Goal: Information Seeking & Learning: Learn about a topic

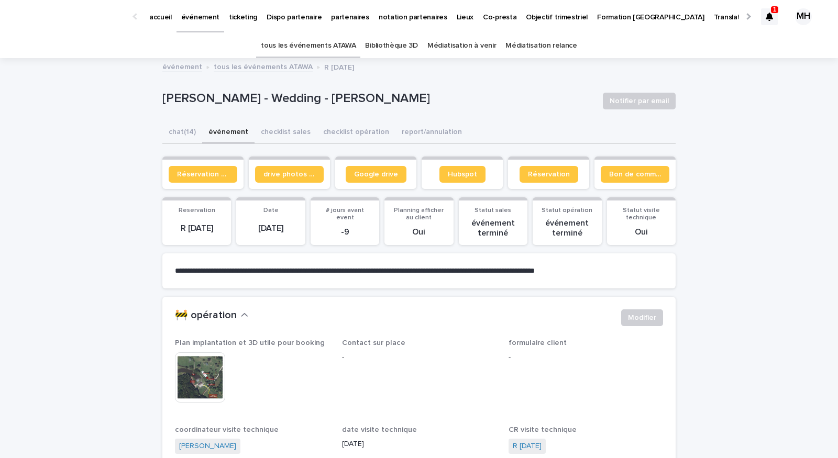
click at [196, 21] on p "événement" at bounding box center [200, 11] width 38 height 22
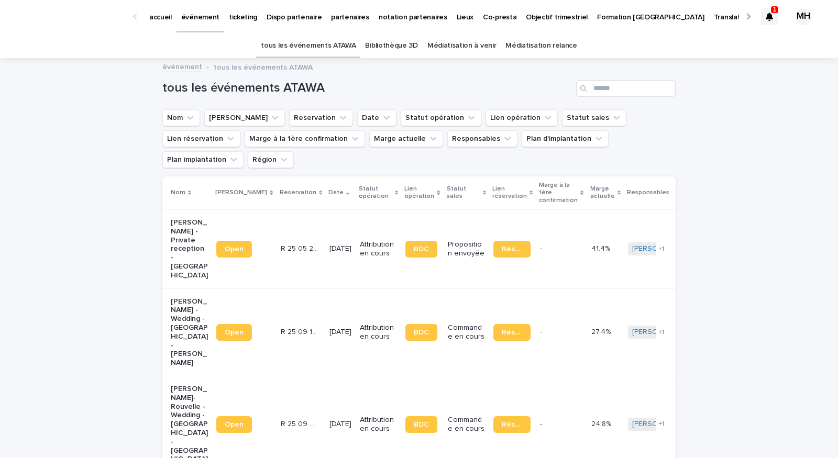
click at [231, 20] on p "ticketing" at bounding box center [243, 11] width 28 height 22
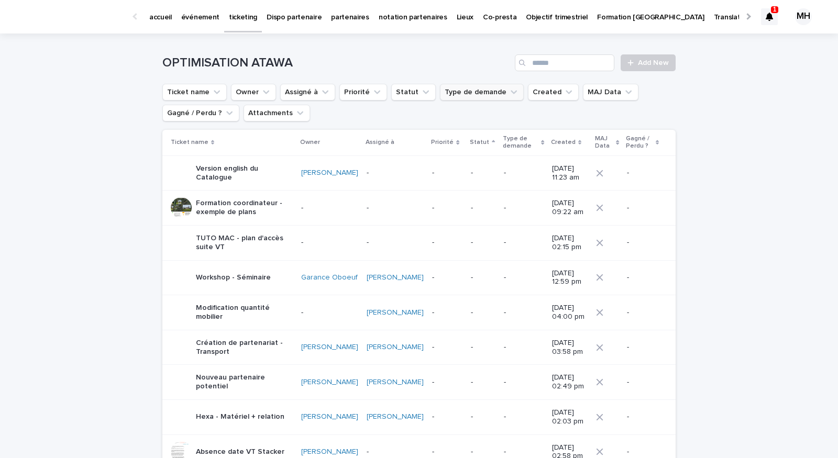
click at [491, 89] on button "Type de demande" at bounding box center [482, 92] width 84 height 17
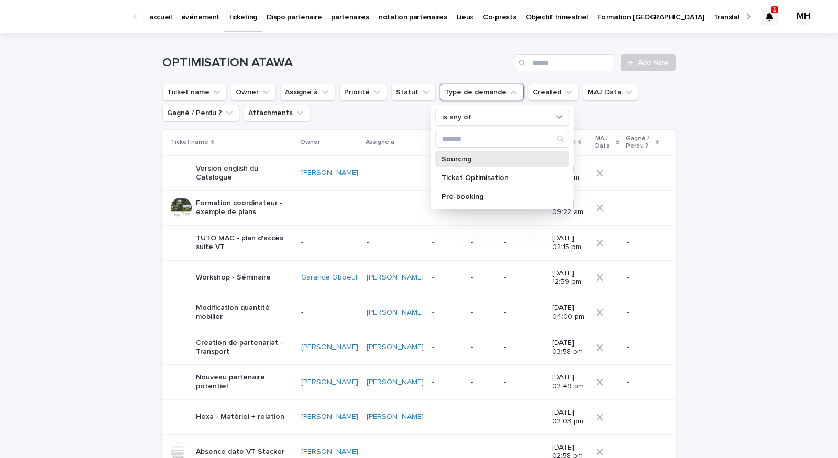
click at [478, 160] on p "Sourcing" at bounding box center [496, 159] width 111 height 7
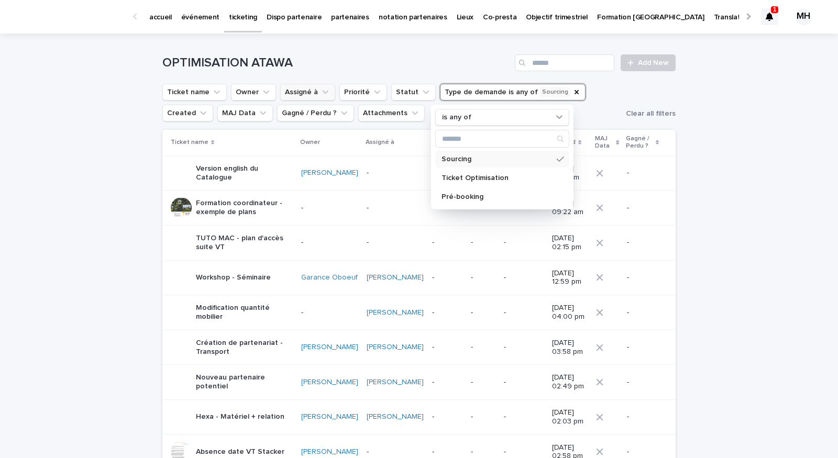
click at [300, 86] on button "Assigné à" at bounding box center [307, 92] width 55 height 17
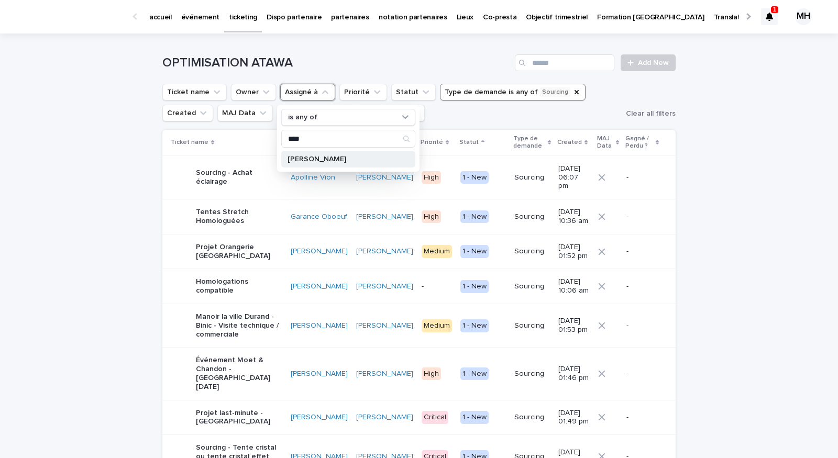
type input "****"
click at [303, 158] on p "[PERSON_NAME]" at bounding box center [342, 159] width 111 height 7
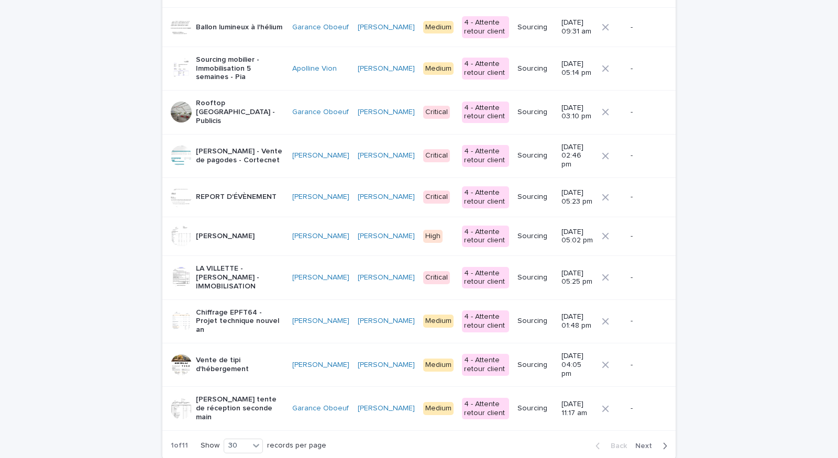
scroll to position [1048, 0]
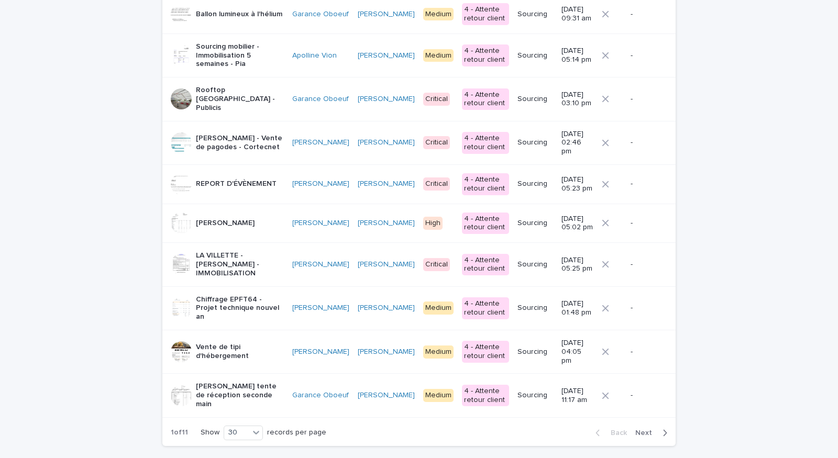
click at [645, 420] on div "Back Next" at bounding box center [631, 433] width 88 height 26
click at [646, 429] on span "Next" at bounding box center [646, 432] width 23 height 7
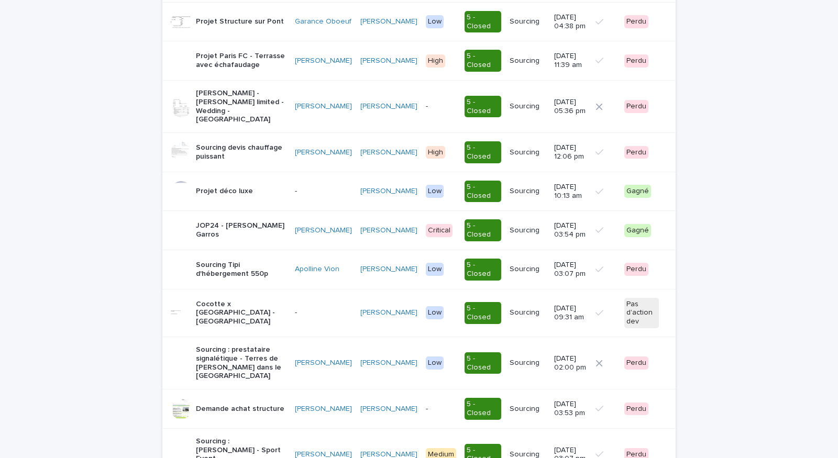
scroll to position [989, 0]
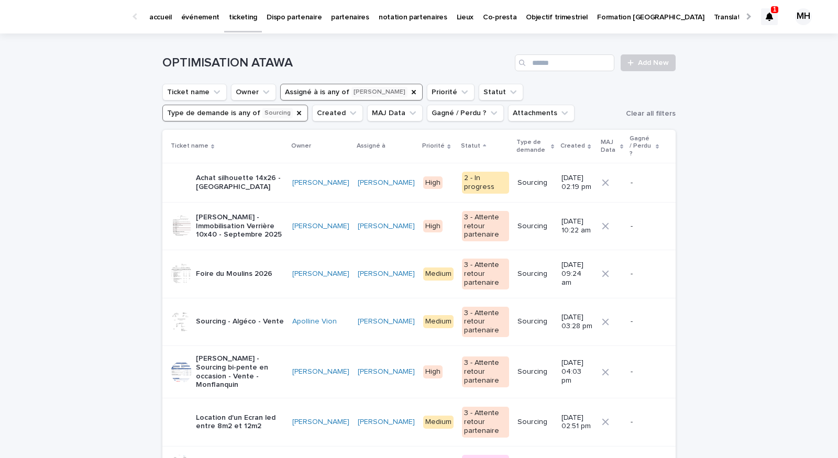
click at [276, 178] on p "Achat silhouette 14x26 - [GEOGRAPHIC_DATA]" at bounding box center [240, 183] width 88 height 18
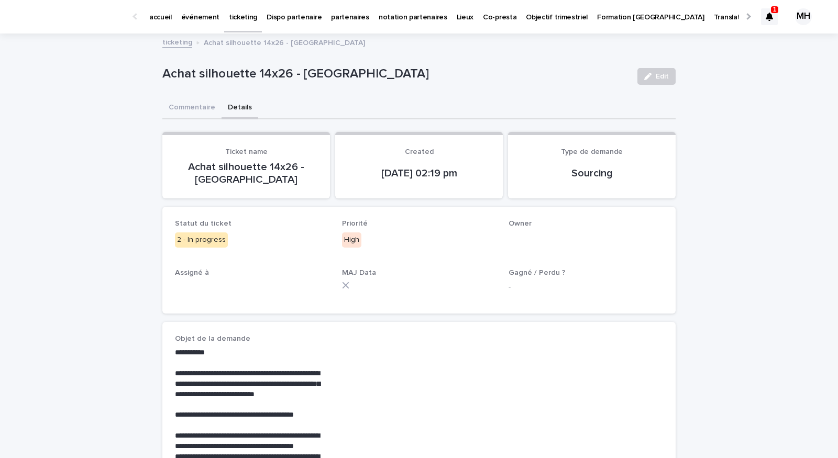
click at [238, 111] on button "Details" at bounding box center [239, 108] width 37 height 22
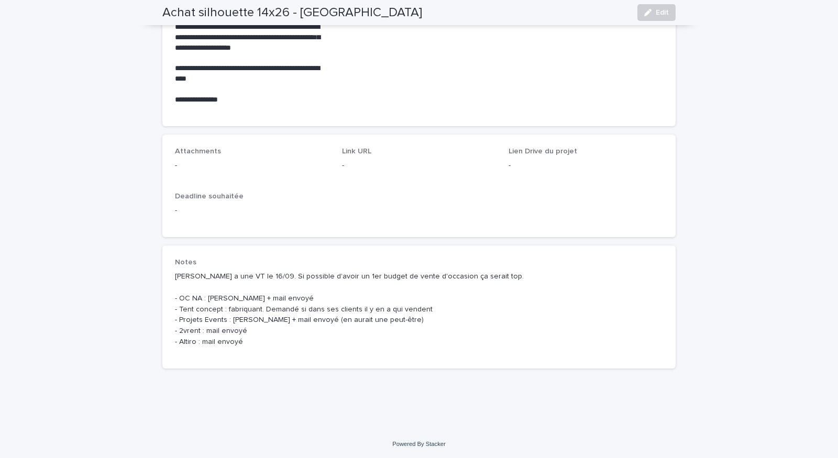
scroll to position [438, 0]
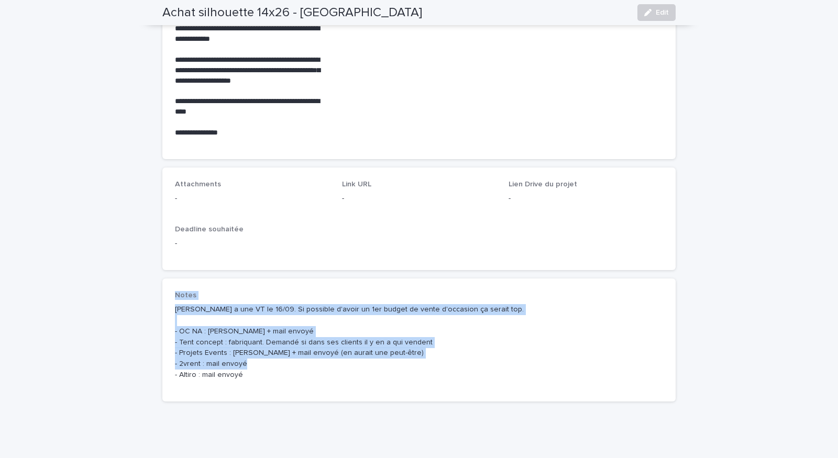
drag, startPoint x: 243, startPoint y: 376, endPoint x: 160, endPoint y: 295, distance: 116.3
click at [160, 295] on div "**********" at bounding box center [419, 16] width 524 height 840
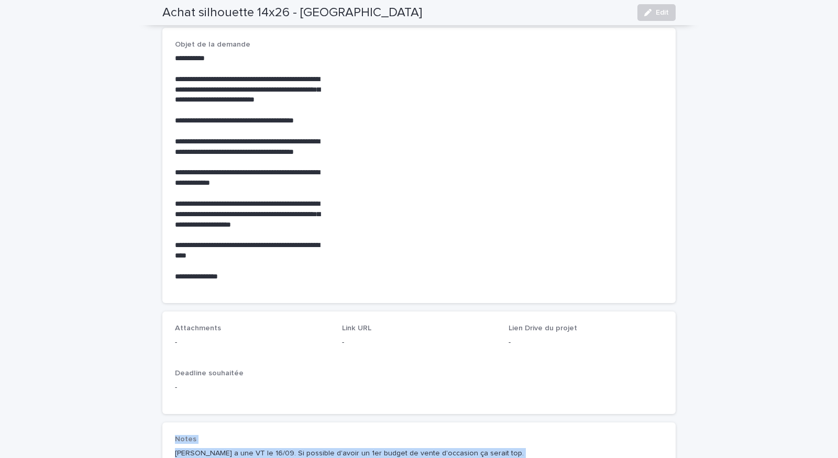
scroll to position [471, 0]
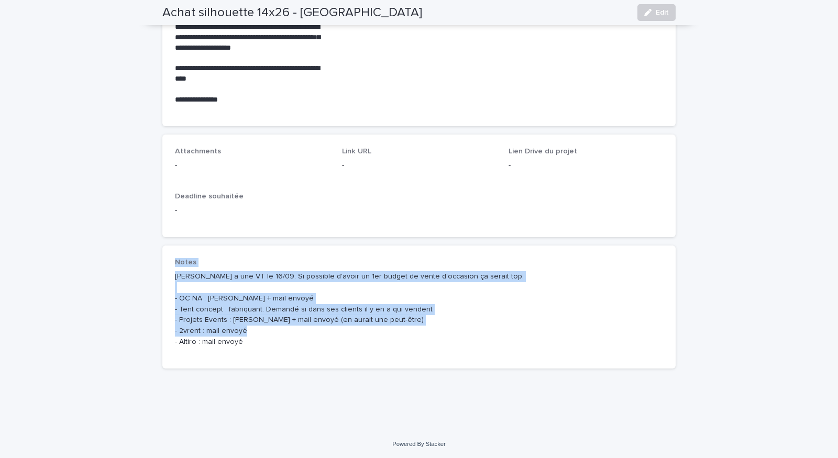
click at [255, 348] on div "Notes [PERSON_NAME] a une VT le 16/09. Si possible d'avoir un 1er budget de ven…" at bounding box center [419, 307] width 488 height 98
drag, startPoint x: 255, startPoint y: 348, endPoint x: 165, endPoint y: 241, distance: 139.4
click at [165, 241] on div "**********" at bounding box center [418, 19] width 513 height 716
click at [268, 344] on p "[PERSON_NAME] a une VT le 16/09. Si possible d'avoir un 1er budget de vente d'o…" at bounding box center [419, 309] width 488 height 76
drag, startPoint x: 268, startPoint y: 352, endPoint x: 152, endPoint y: 248, distance: 155.4
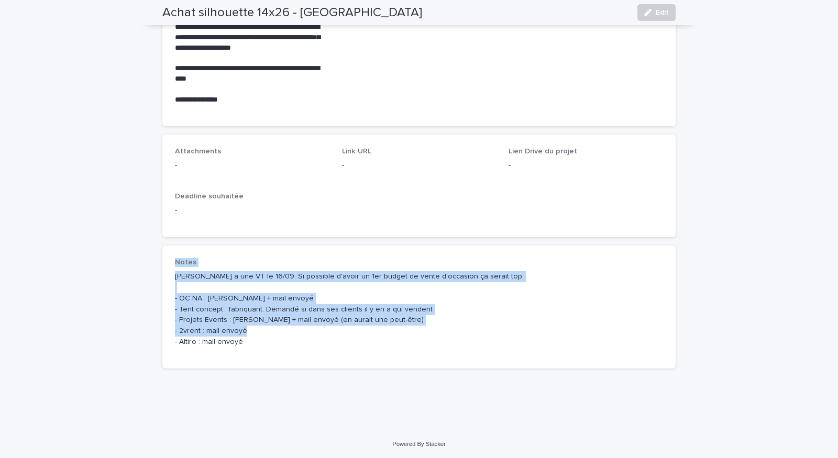
click at [216, 310] on p "[PERSON_NAME] a une VT le 16/09. Si possible d'avoir un 1er budget de vente d'o…" at bounding box center [419, 309] width 488 height 76
drag, startPoint x: 173, startPoint y: 259, endPoint x: 297, endPoint y: 345, distance: 150.6
click at [296, 345] on div "Notes [PERSON_NAME] a une VT le 16/09. Si possible d'avoir un 1er budget de ven…" at bounding box center [418, 307] width 513 height 123
click at [295, 345] on p "[PERSON_NAME] a une VT le 16/09. Si possible d'avoir un 1er budget de vente d'o…" at bounding box center [419, 309] width 488 height 76
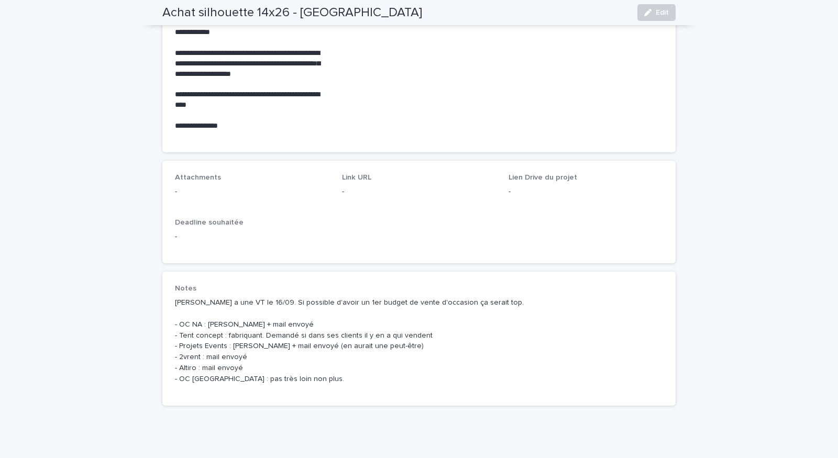
scroll to position [482, 0]
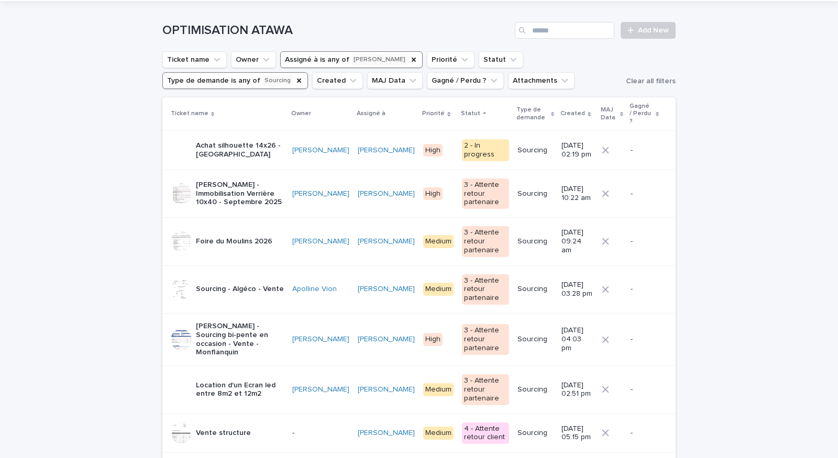
scroll to position [111, 0]
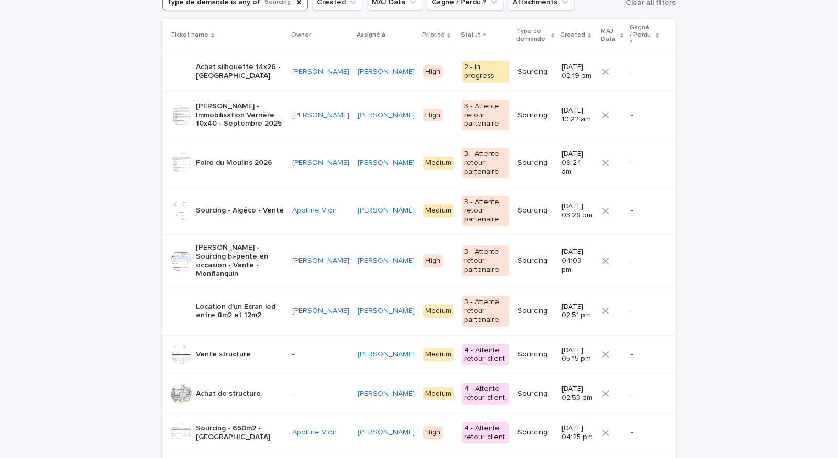
click at [313, 118] on td "[PERSON_NAME]" at bounding box center [320, 115] width 65 height 48
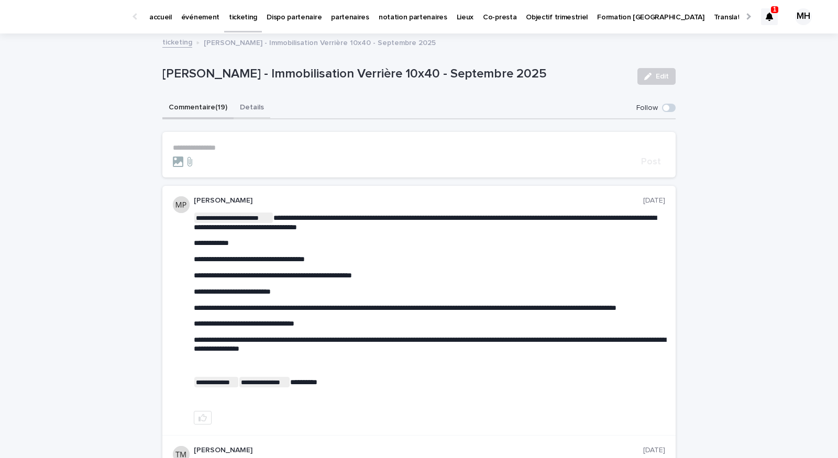
click at [234, 107] on button "Details" at bounding box center [252, 108] width 37 height 22
click at [194, 108] on button "Commentaire (19)" at bounding box center [197, 108] width 71 height 22
click at [250, 116] on button "Details" at bounding box center [252, 108] width 37 height 22
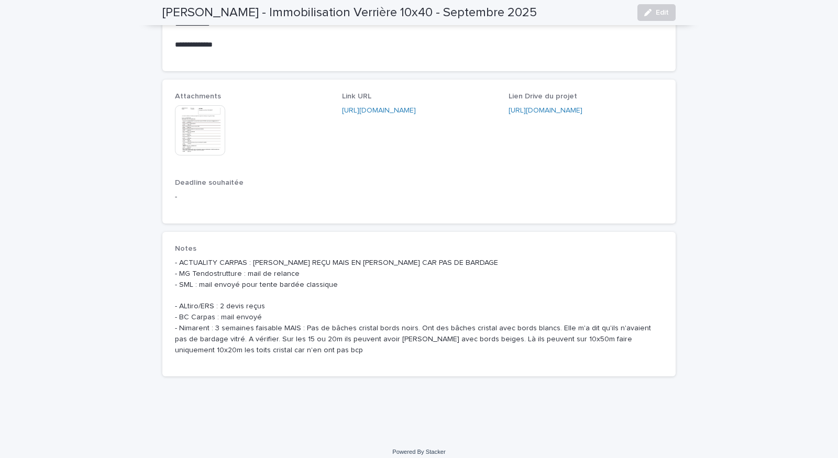
scroll to position [698, 0]
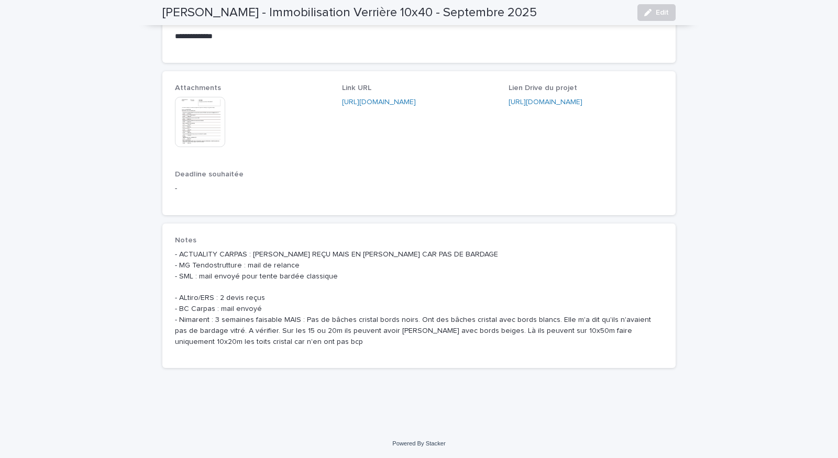
click at [196, 132] on img at bounding box center [200, 122] width 50 height 50
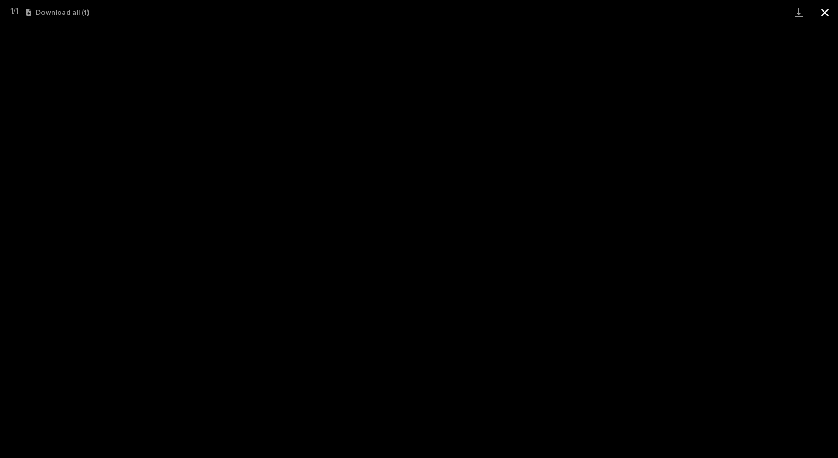
click at [829, 13] on button "Close gallery" at bounding box center [825, 12] width 26 height 25
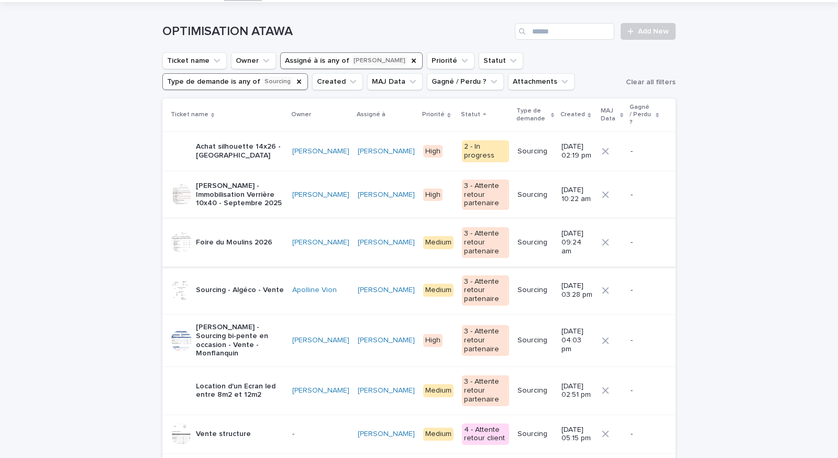
scroll to position [35, 0]
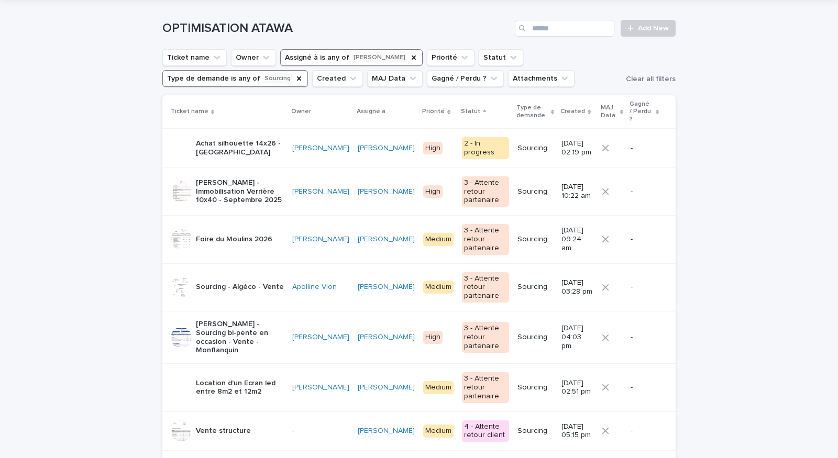
click at [250, 234] on div "Foire du Moulins 2026" at bounding box center [234, 239] width 76 height 17
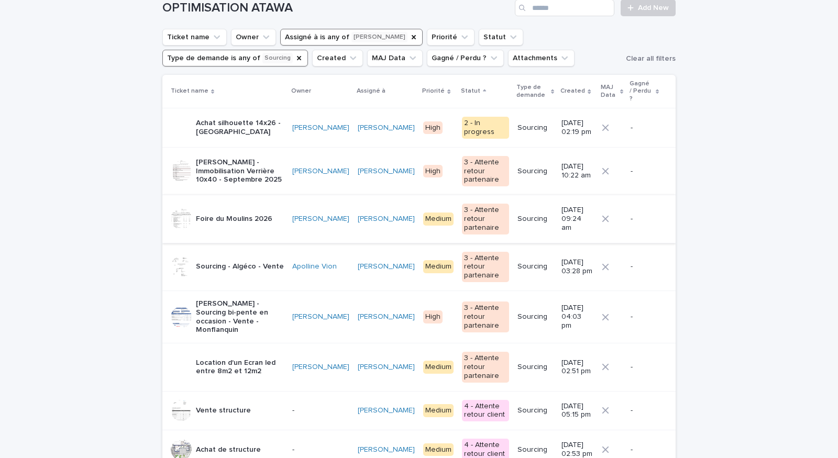
scroll to position [59, 0]
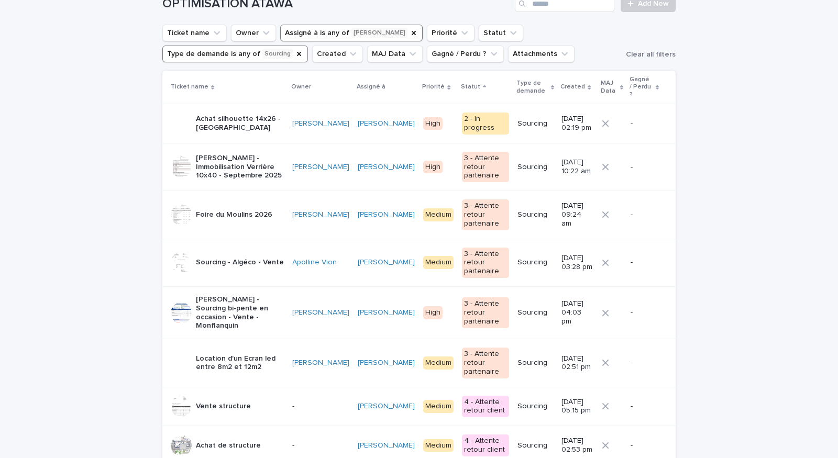
click at [304, 263] on td "Apolline Vion" at bounding box center [320, 263] width 65 height 48
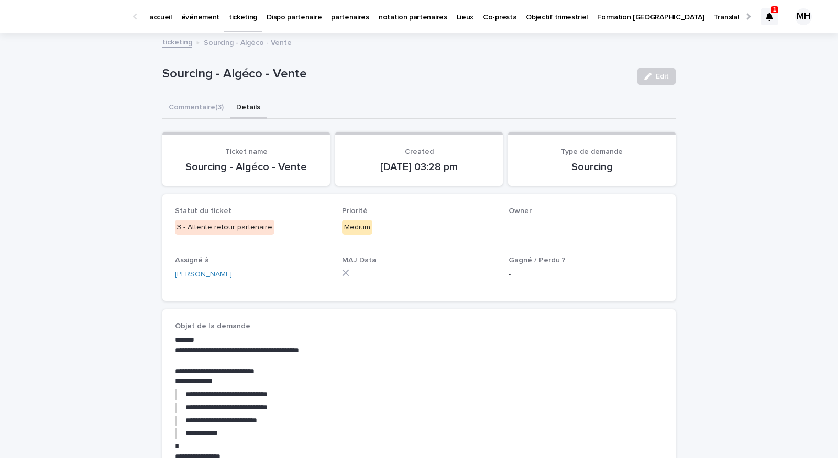
click at [257, 108] on button "Details" at bounding box center [248, 108] width 37 height 22
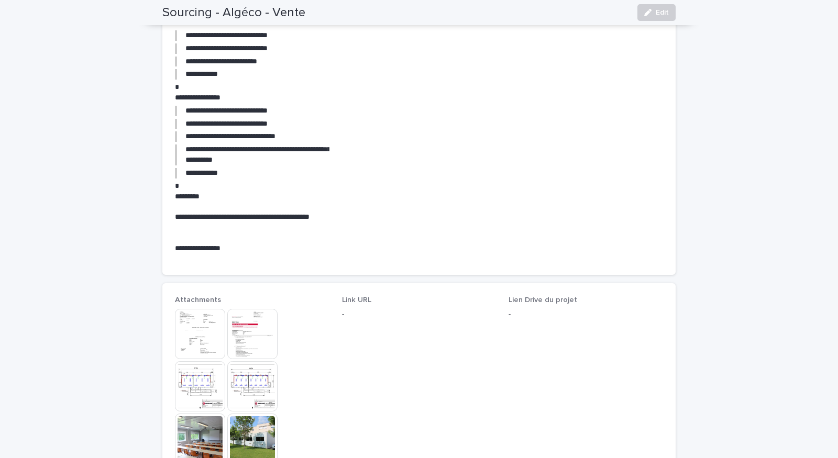
scroll to position [407, 0]
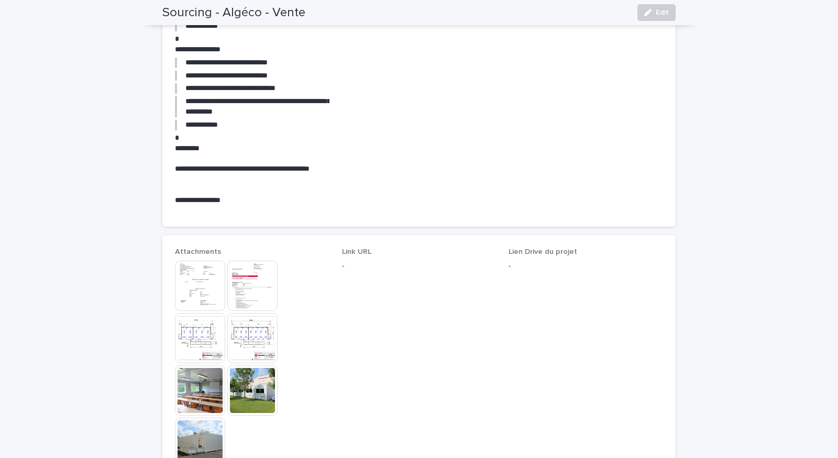
click at [258, 309] on img at bounding box center [252, 286] width 50 height 50
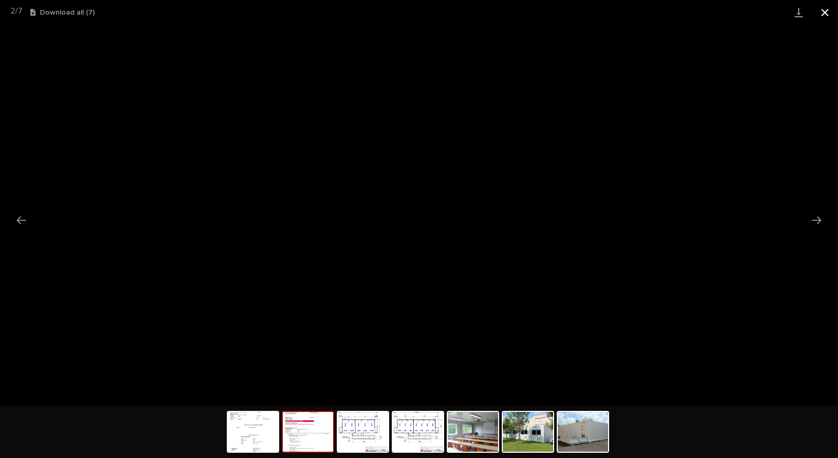
click at [824, 9] on button "Close gallery" at bounding box center [825, 12] width 26 height 25
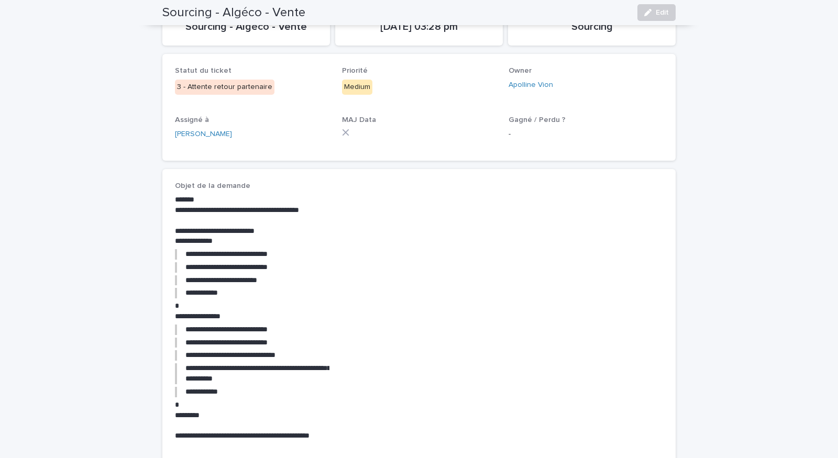
scroll to position [0, 0]
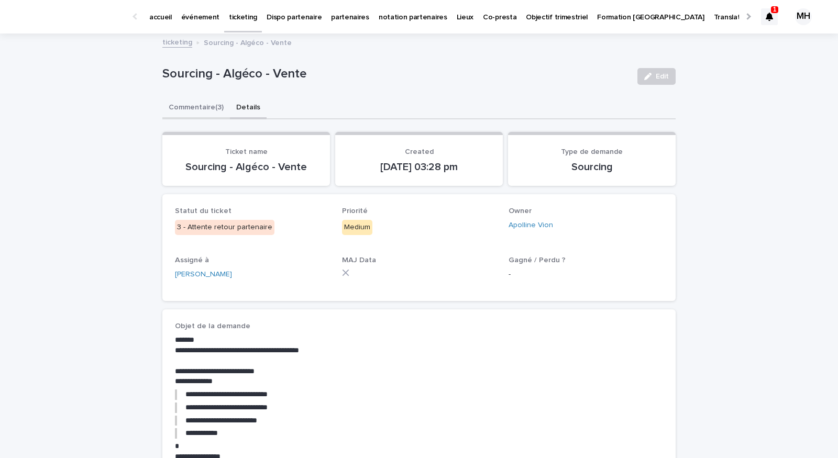
click at [199, 114] on button "Commentaire (3)" at bounding box center [196, 108] width 68 height 22
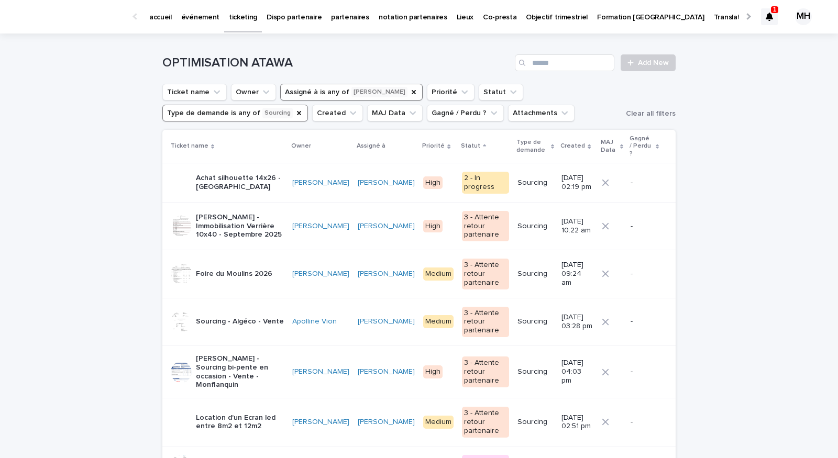
click at [299, 234] on td "[PERSON_NAME]" at bounding box center [320, 226] width 65 height 48
click at [288, 323] on td "Sourcing - Algéco - Vente" at bounding box center [225, 322] width 126 height 48
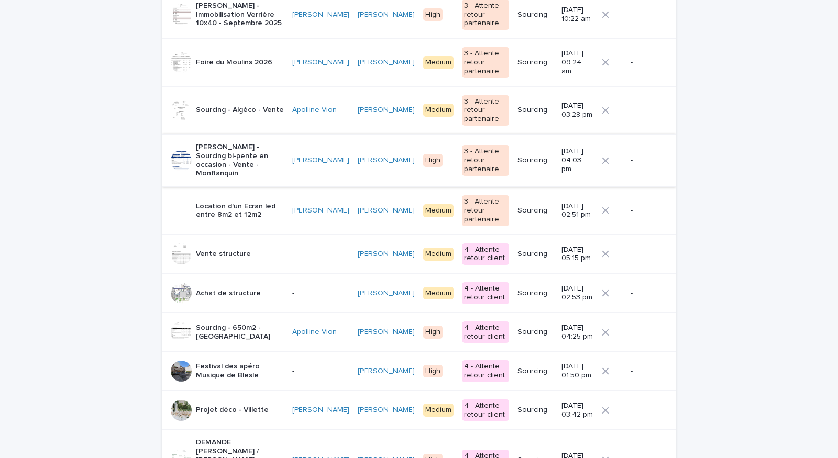
scroll to position [213, 0]
click at [260, 156] on p "[PERSON_NAME] - Sourcing bi-pente en occasion - Vente - Monflanquin" at bounding box center [240, 159] width 88 height 35
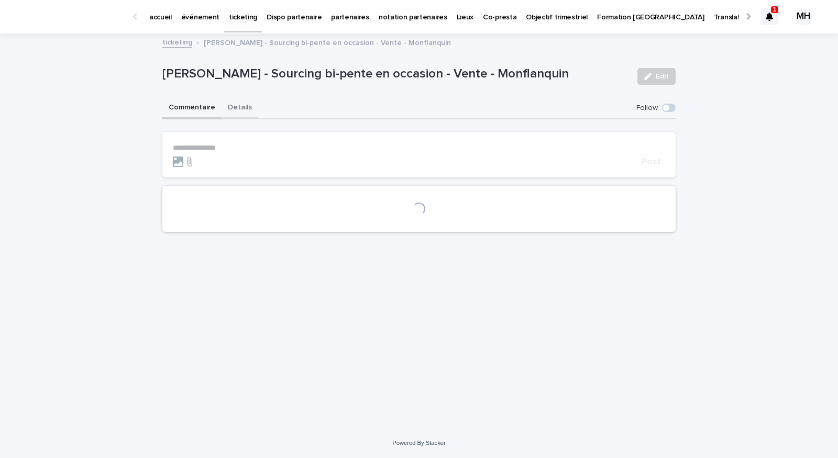
click at [240, 102] on button "Details" at bounding box center [239, 108] width 37 height 22
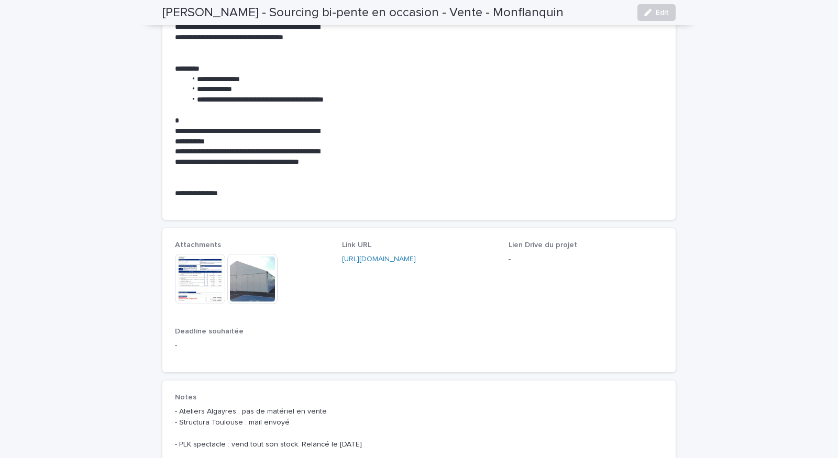
scroll to position [415, 0]
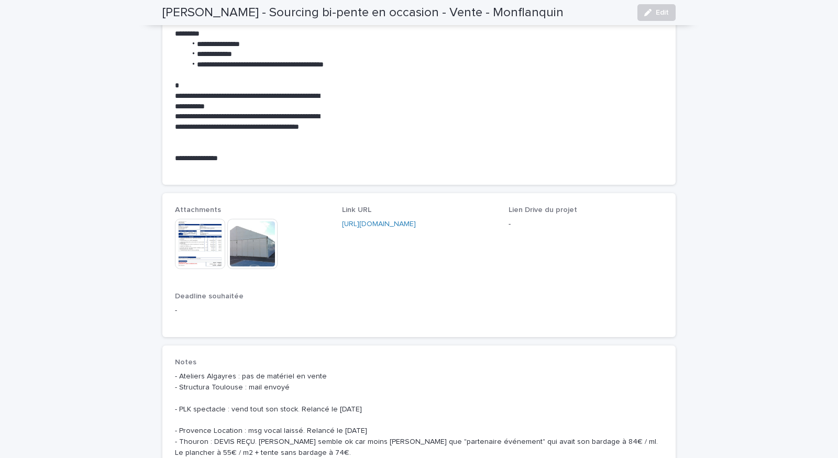
click at [188, 244] on img at bounding box center [200, 244] width 50 height 50
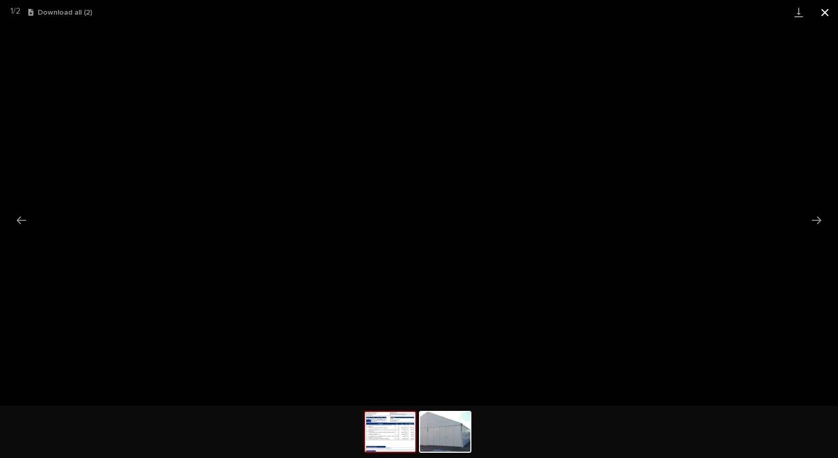
click at [824, 11] on button "Close gallery" at bounding box center [825, 12] width 26 height 25
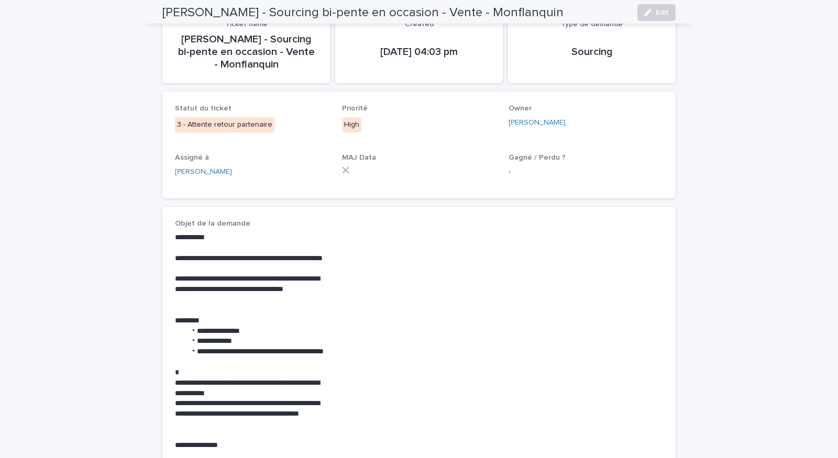
scroll to position [69, 0]
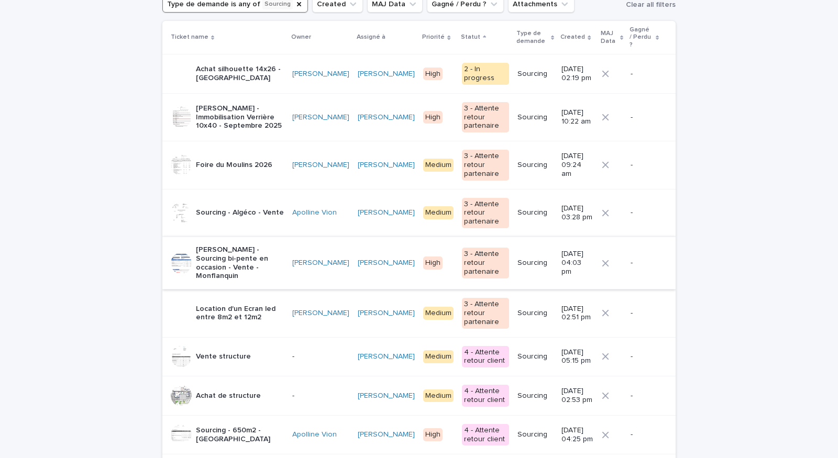
scroll to position [185, 0]
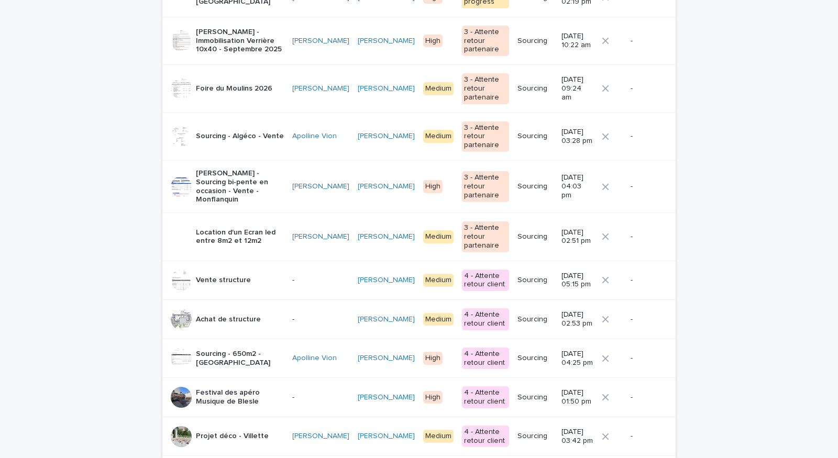
click at [272, 193] on td "[PERSON_NAME] - Sourcing bi-pente en occasion - Vente - Monflanquin" at bounding box center [225, 186] width 126 height 52
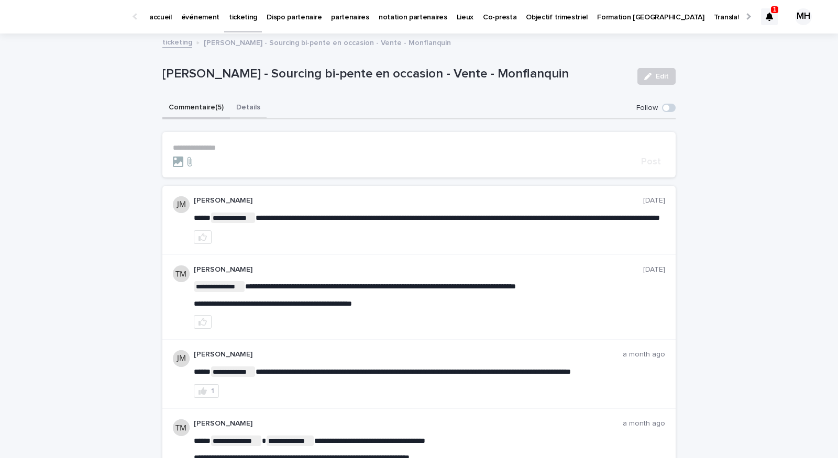
click at [248, 104] on button "Details" at bounding box center [248, 108] width 37 height 22
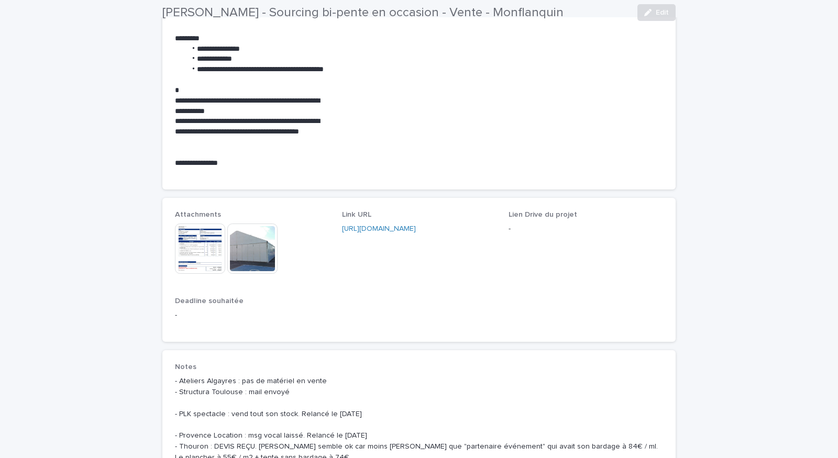
scroll to position [526, 0]
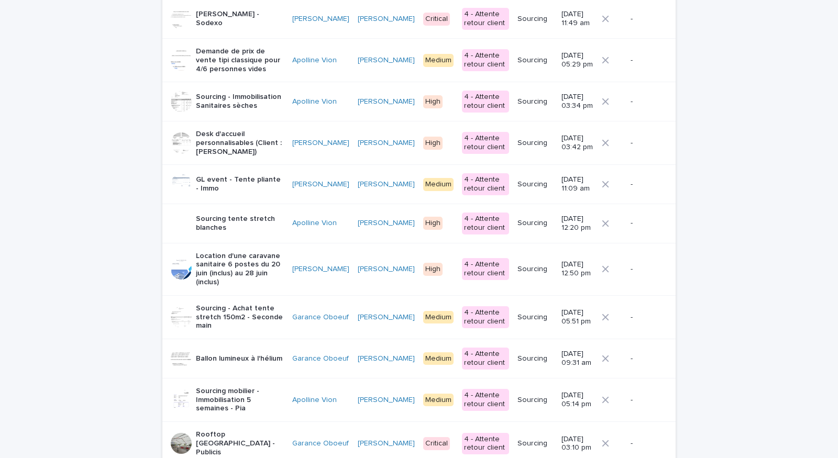
scroll to position [1048, 0]
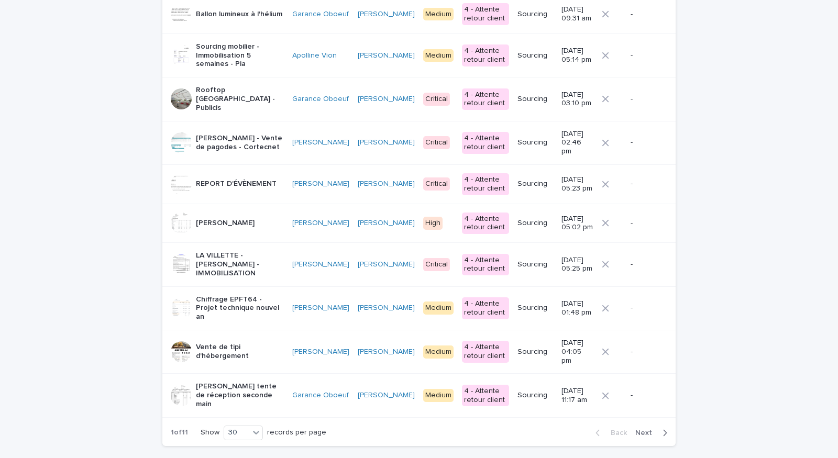
click at [649, 429] on span "Next" at bounding box center [646, 432] width 23 height 7
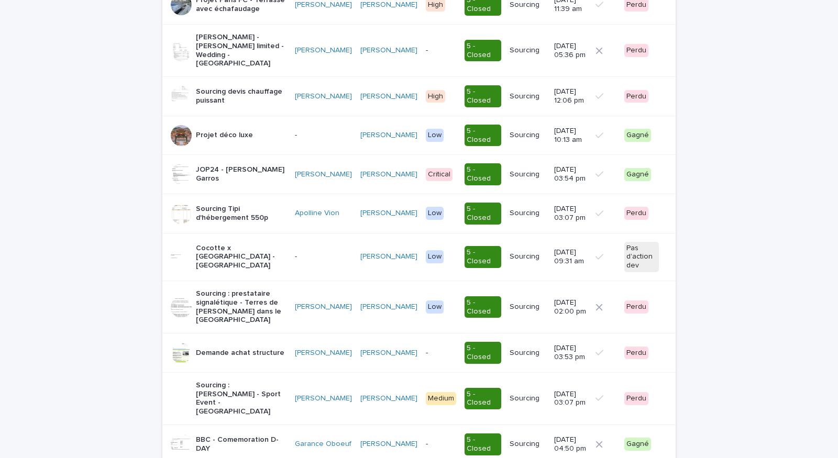
scroll to position [989, 0]
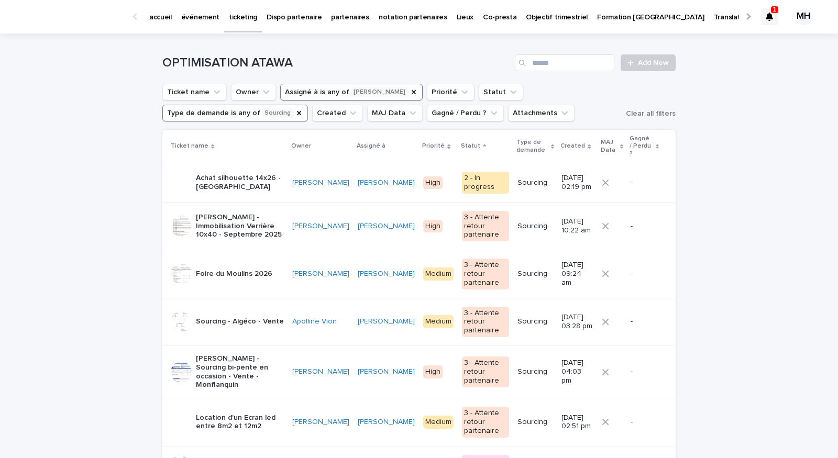
click at [771, 14] on icon at bounding box center [768, 17] width 7 height 8
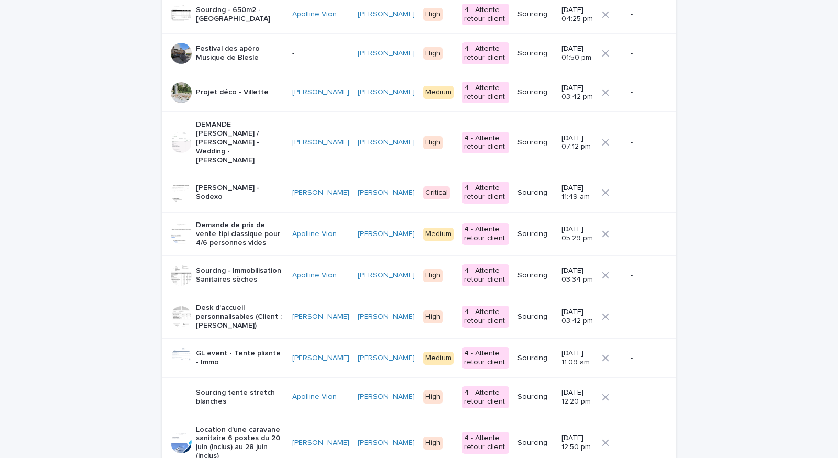
scroll to position [666, 0]
